Goal: Navigation & Orientation: Find specific page/section

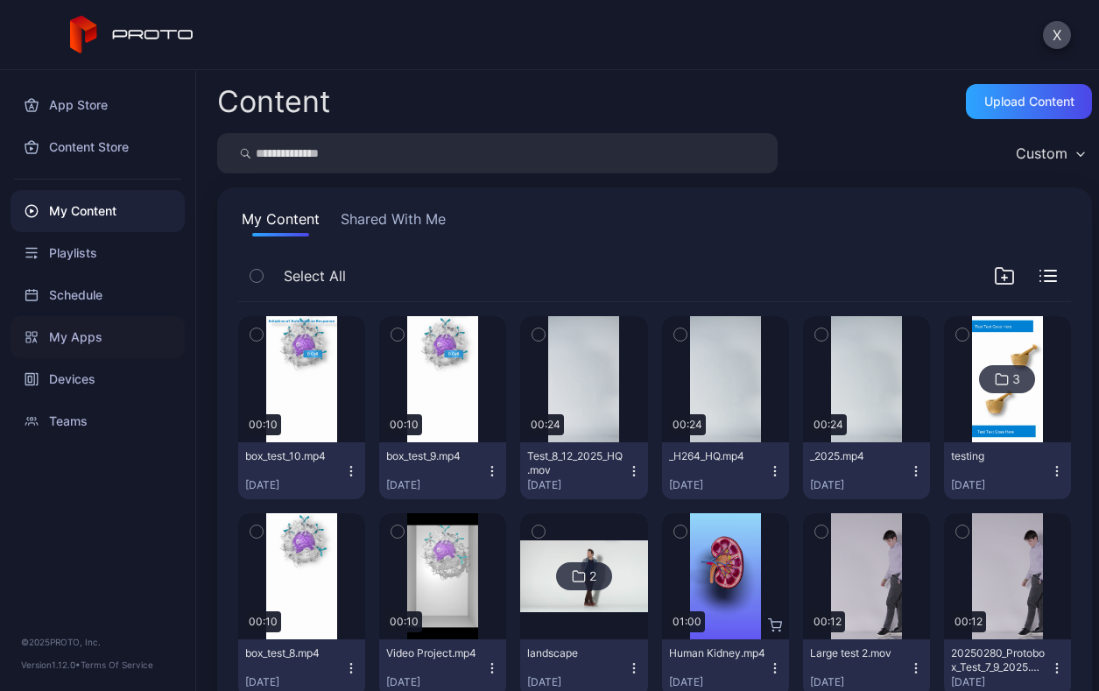
click at [111, 334] on div "My Apps" at bounding box center [98, 337] width 174 height 42
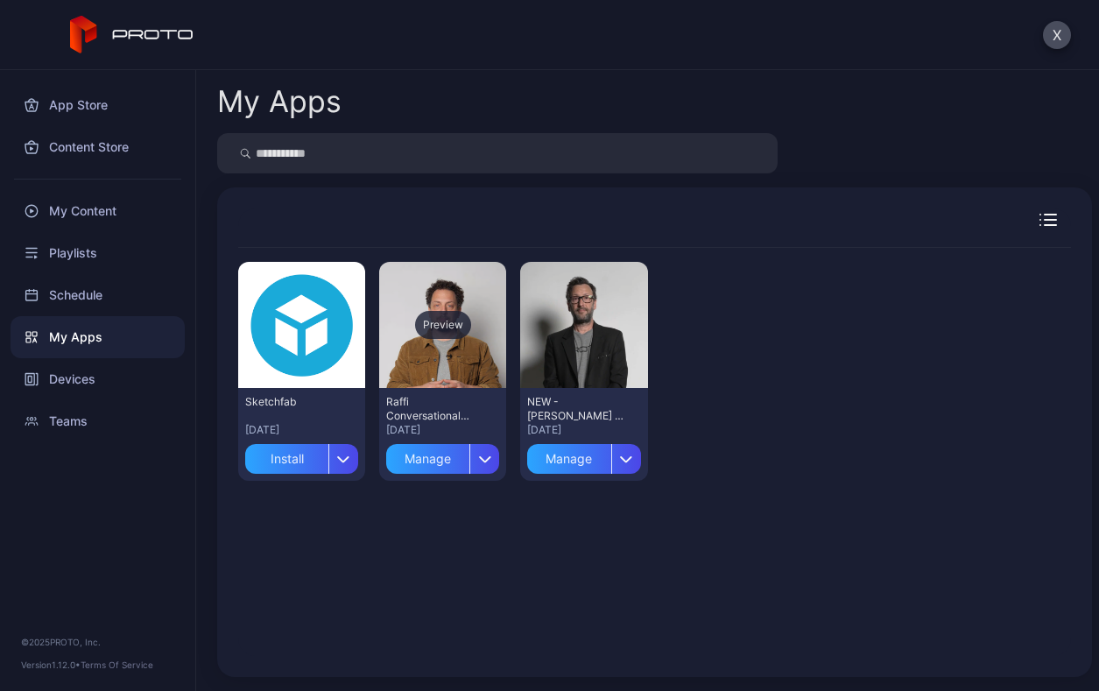
click at [470, 335] on div "Preview" at bounding box center [443, 325] width 56 height 28
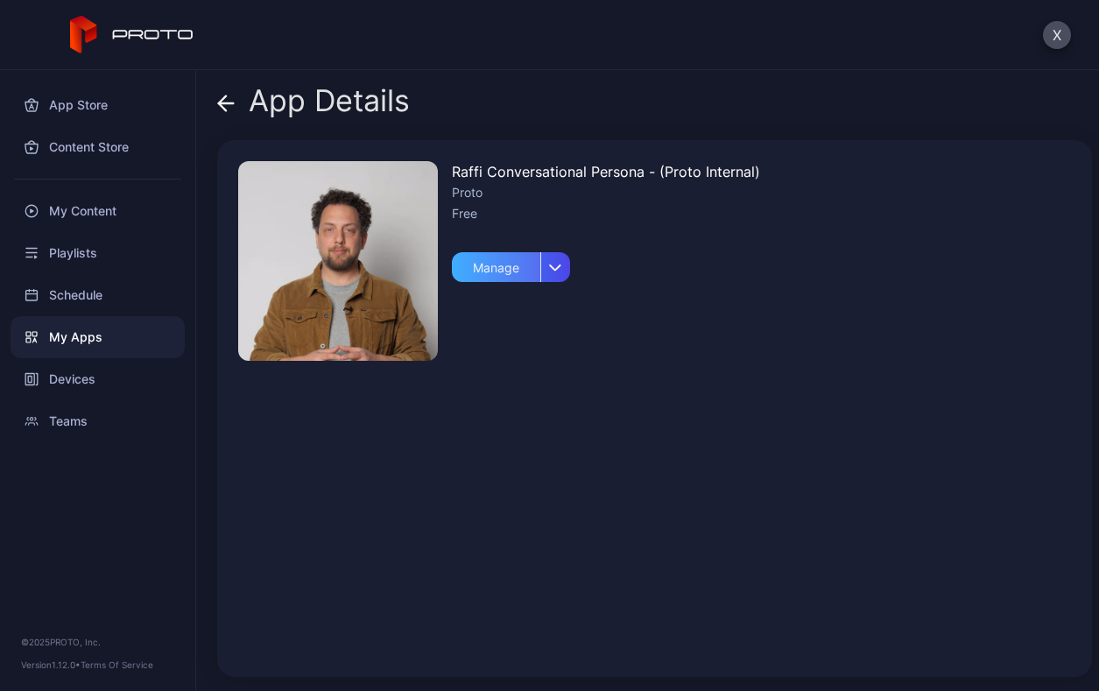
click at [519, 264] on div "Manage" at bounding box center [496, 267] width 88 height 30
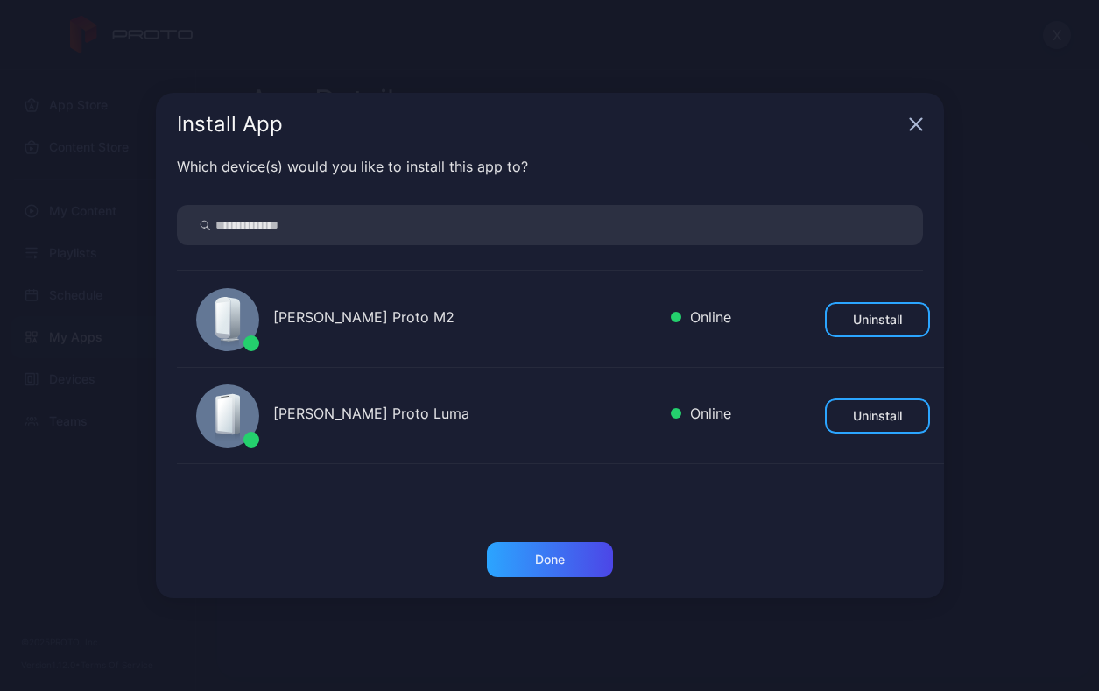
click at [911, 121] on icon "button" at bounding box center [915, 124] width 11 height 11
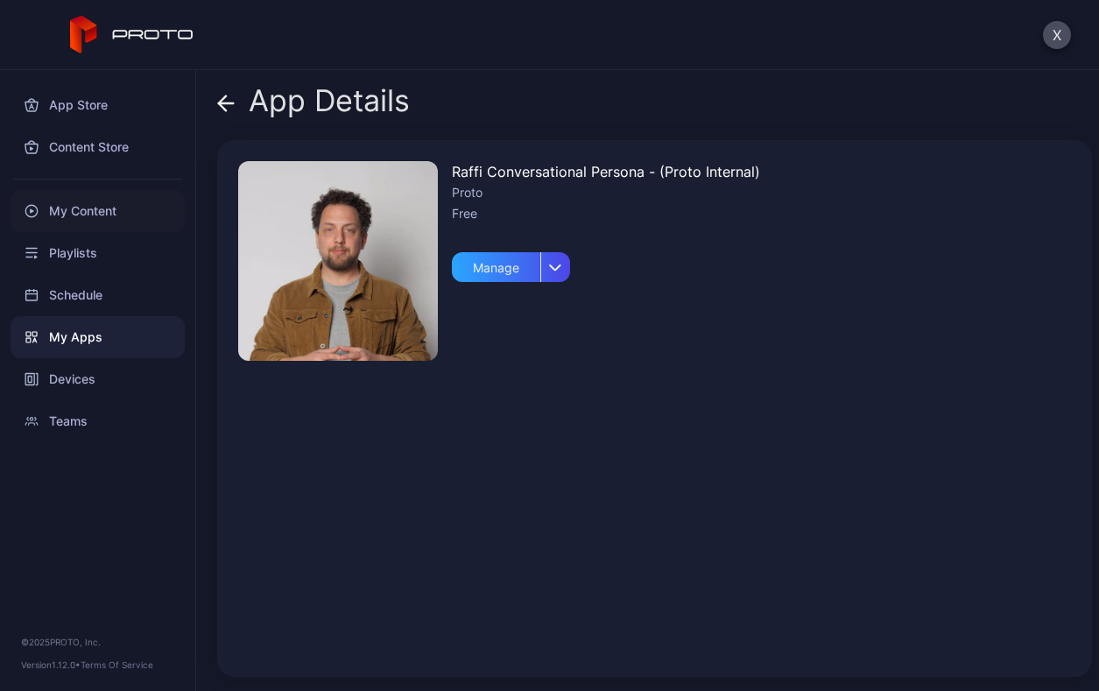
click at [94, 213] on div "My Content" at bounding box center [98, 211] width 174 height 42
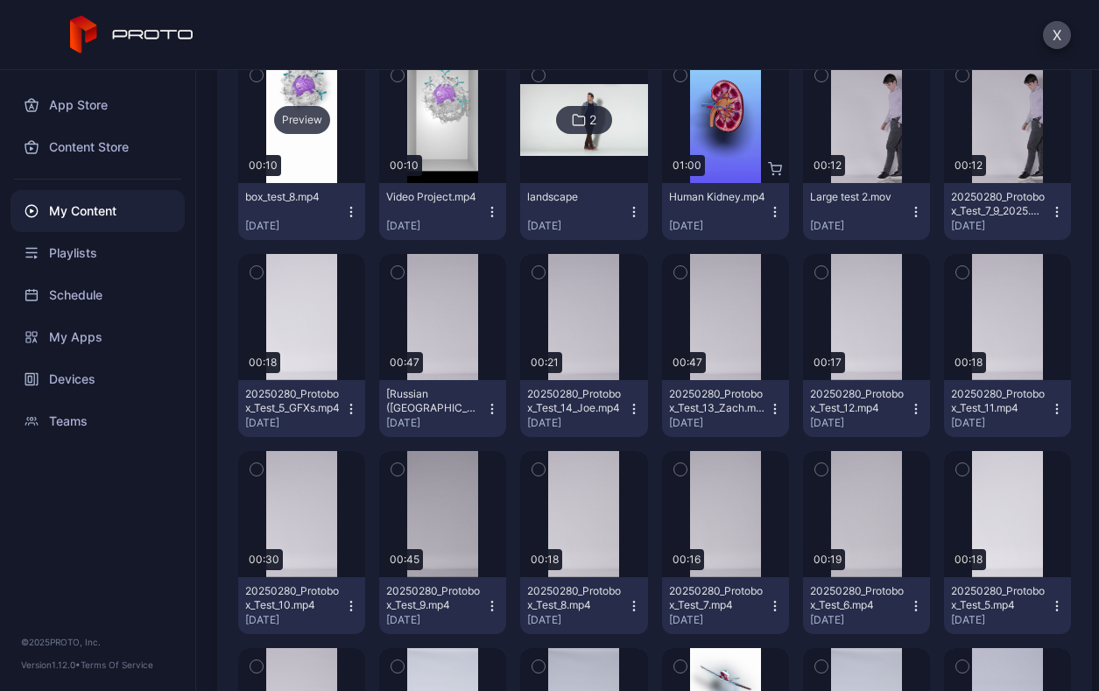
scroll to position [525, 0]
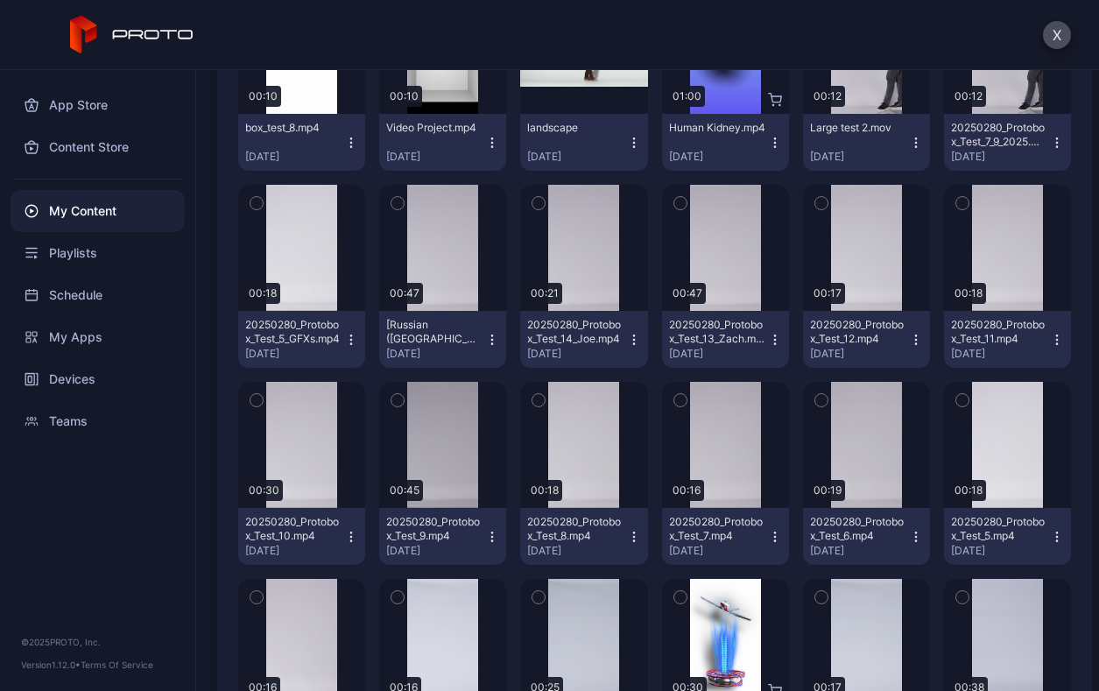
click at [803, 114] on div "Preview" at bounding box center [866, 51] width 127 height 126
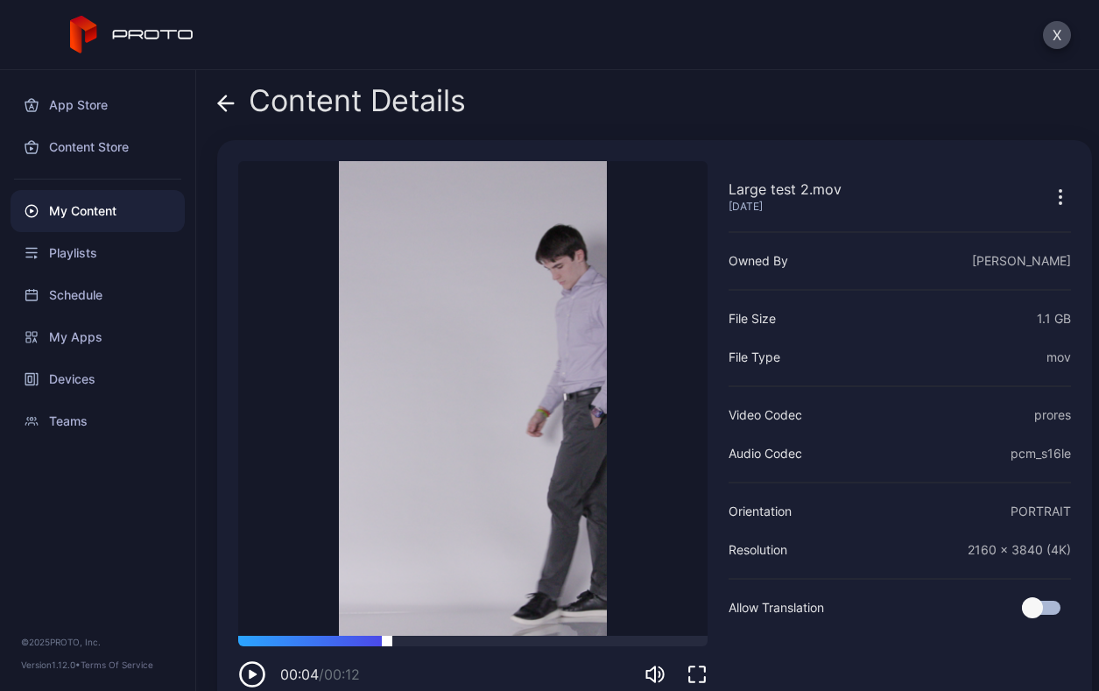
click at [389, 638] on div at bounding box center [472, 641] width 469 height 11
drag, startPoint x: 390, startPoint y: 642, endPoint x: 355, endPoint y: 644, distance: 35.1
click at [355, 644] on div at bounding box center [472, 641] width 469 height 11
click at [250, 672] on icon "button" at bounding box center [250, 674] width 0 height 7
click at [403, 636] on div at bounding box center [403, 636] width 0 height 0
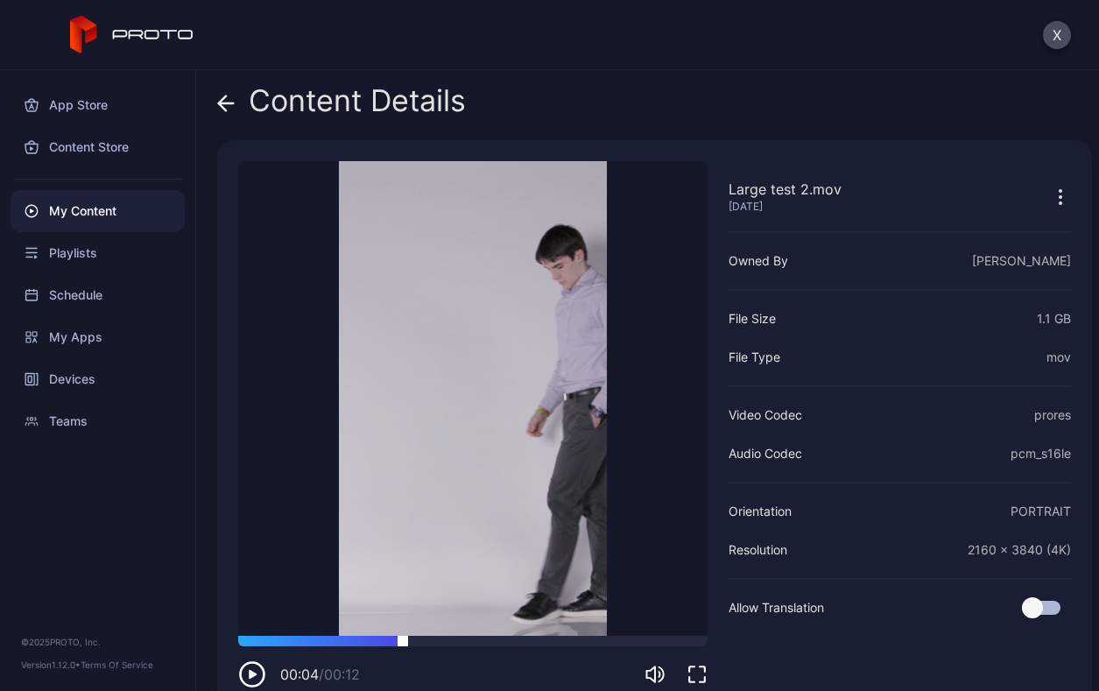
click at [427, 638] on div at bounding box center [472, 641] width 469 height 11
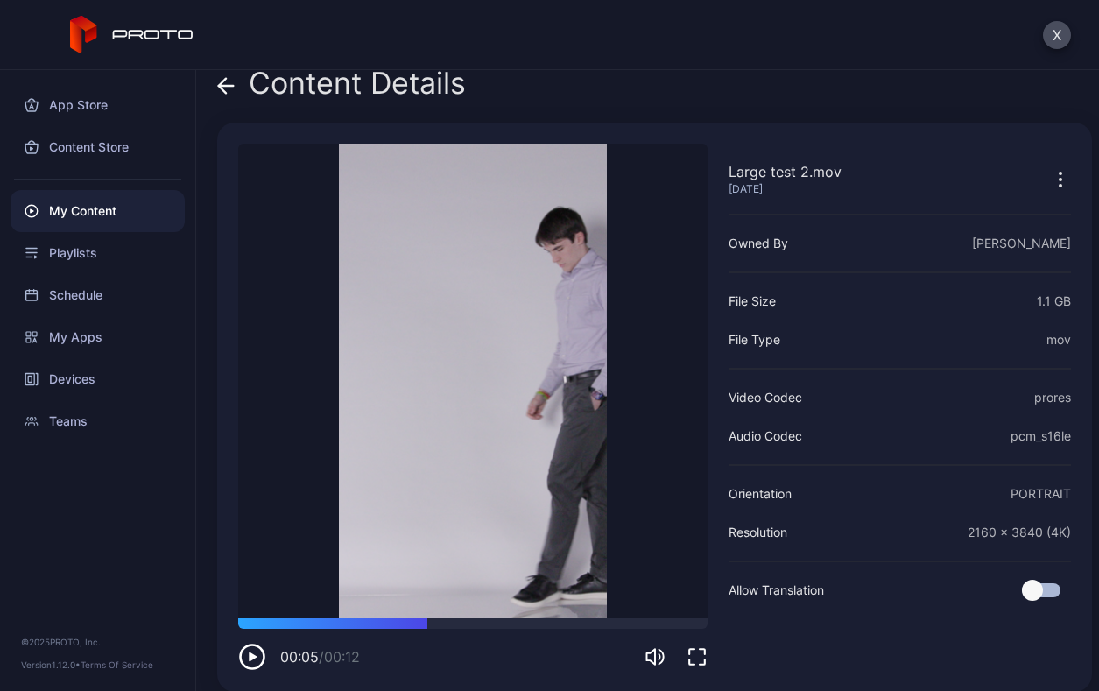
scroll to position [32, 0]
